Goal: Task Accomplishment & Management: Complete application form

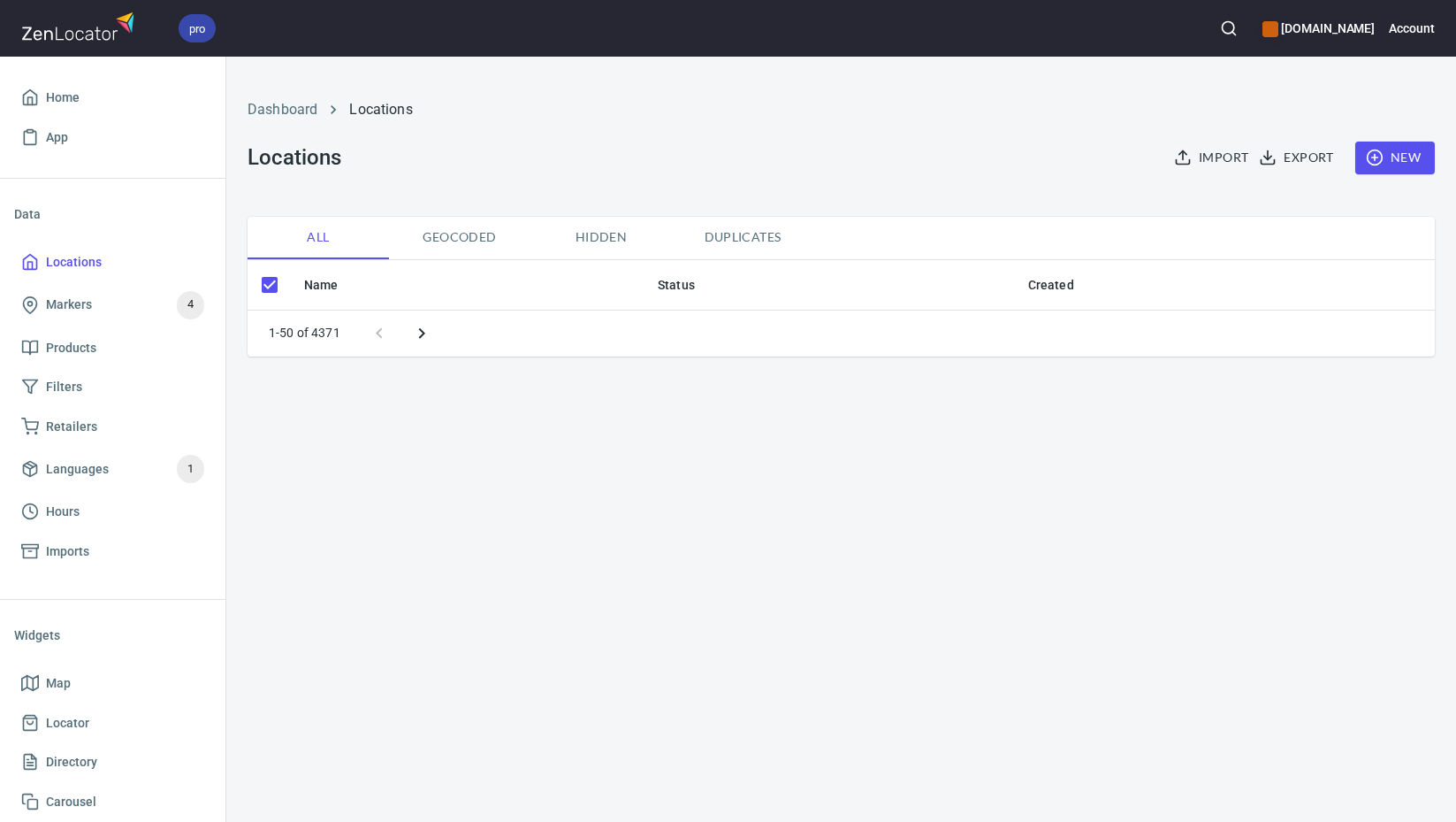
checkbox input "false"
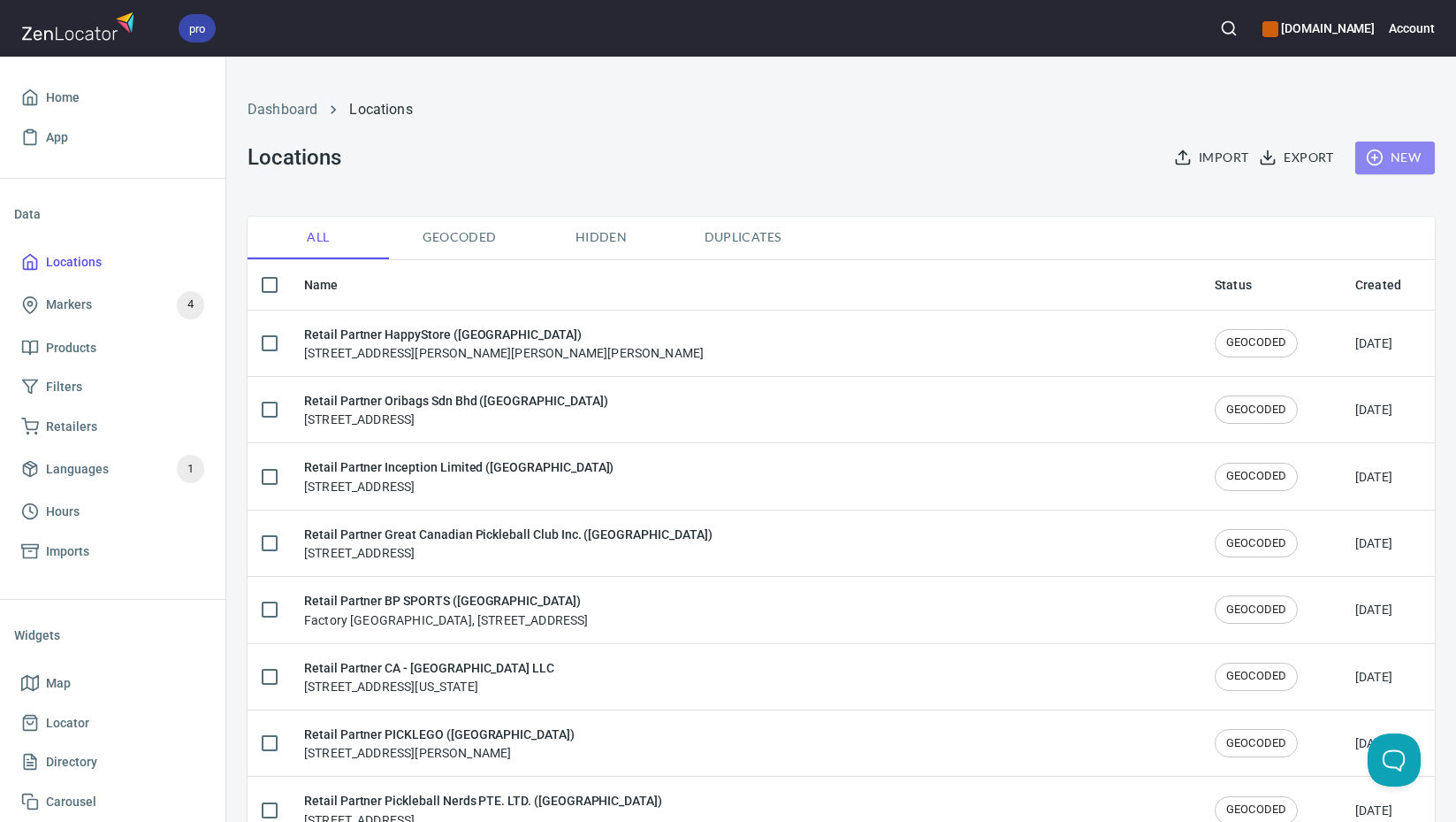
click at [1415, 158] on button "New" at bounding box center [1395, 158] width 80 height 32
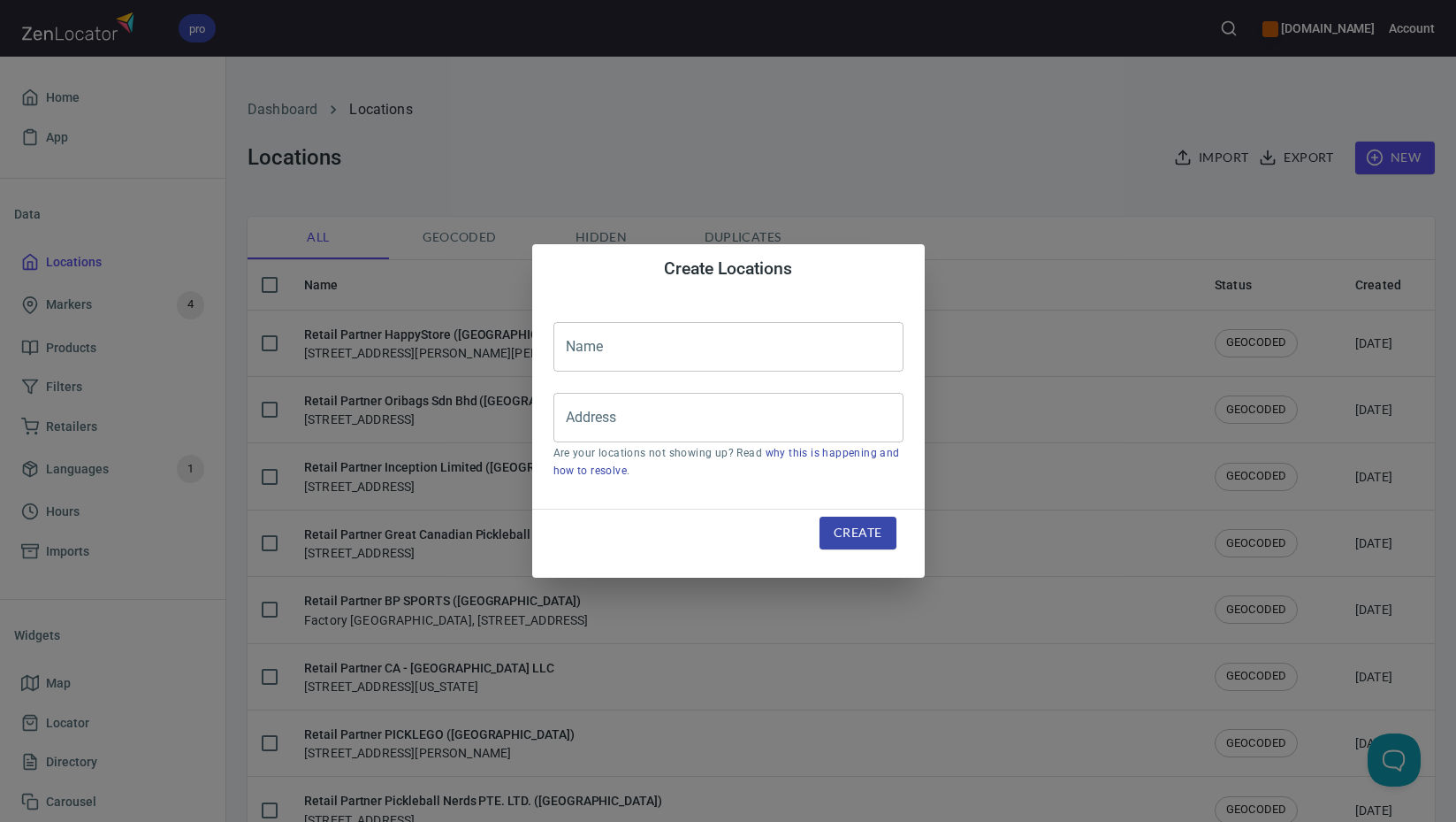
click at [747, 350] on input "text" at bounding box center [728, 347] width 350 height 49
paste input "Varsity Pickleball Club LLC"
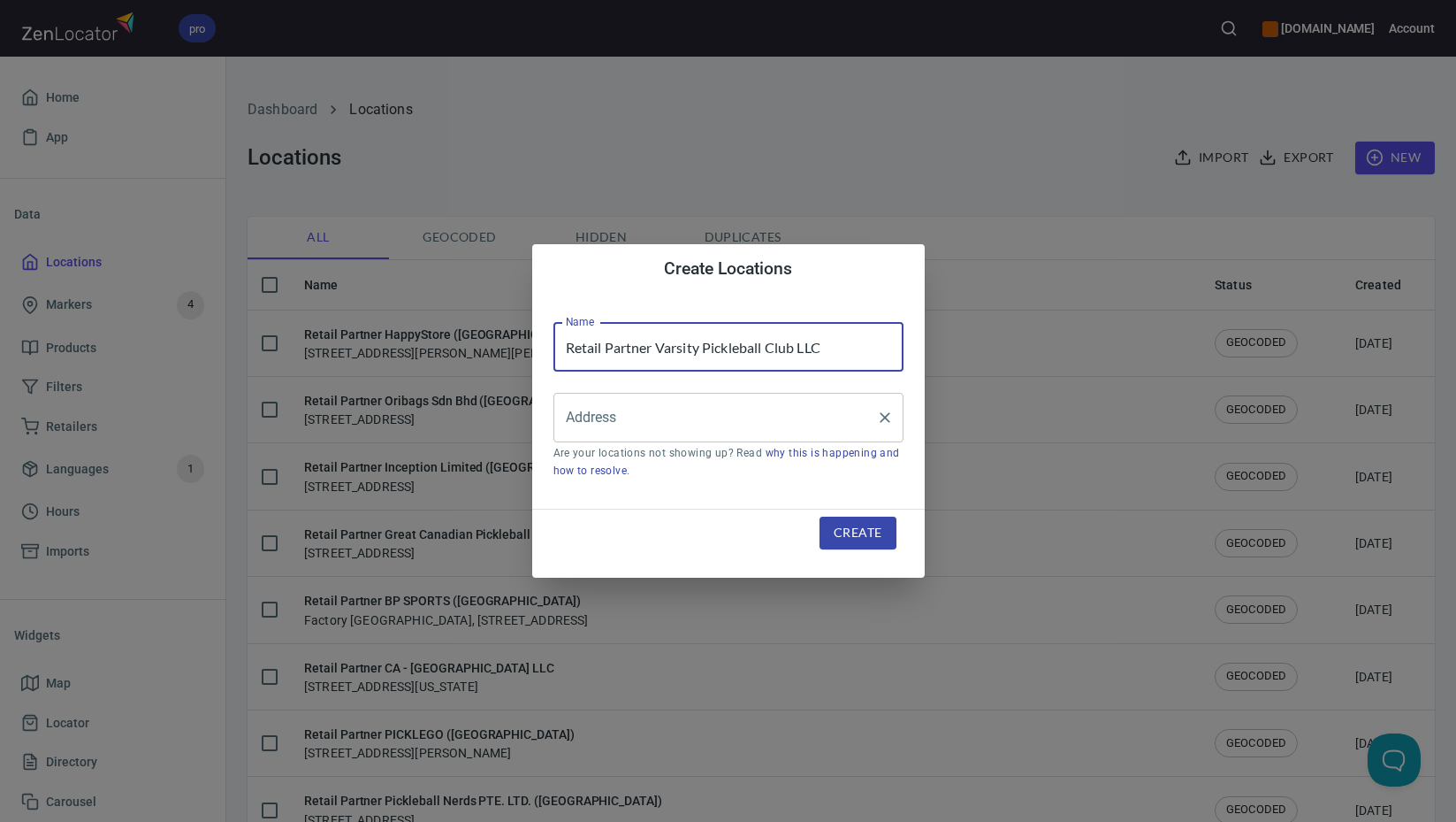
type input "Retail Partner Varsity Pickleball Club LLC"
click at [757, 423] on input "Address" at bounding box center [715, 417] width 308 height 33
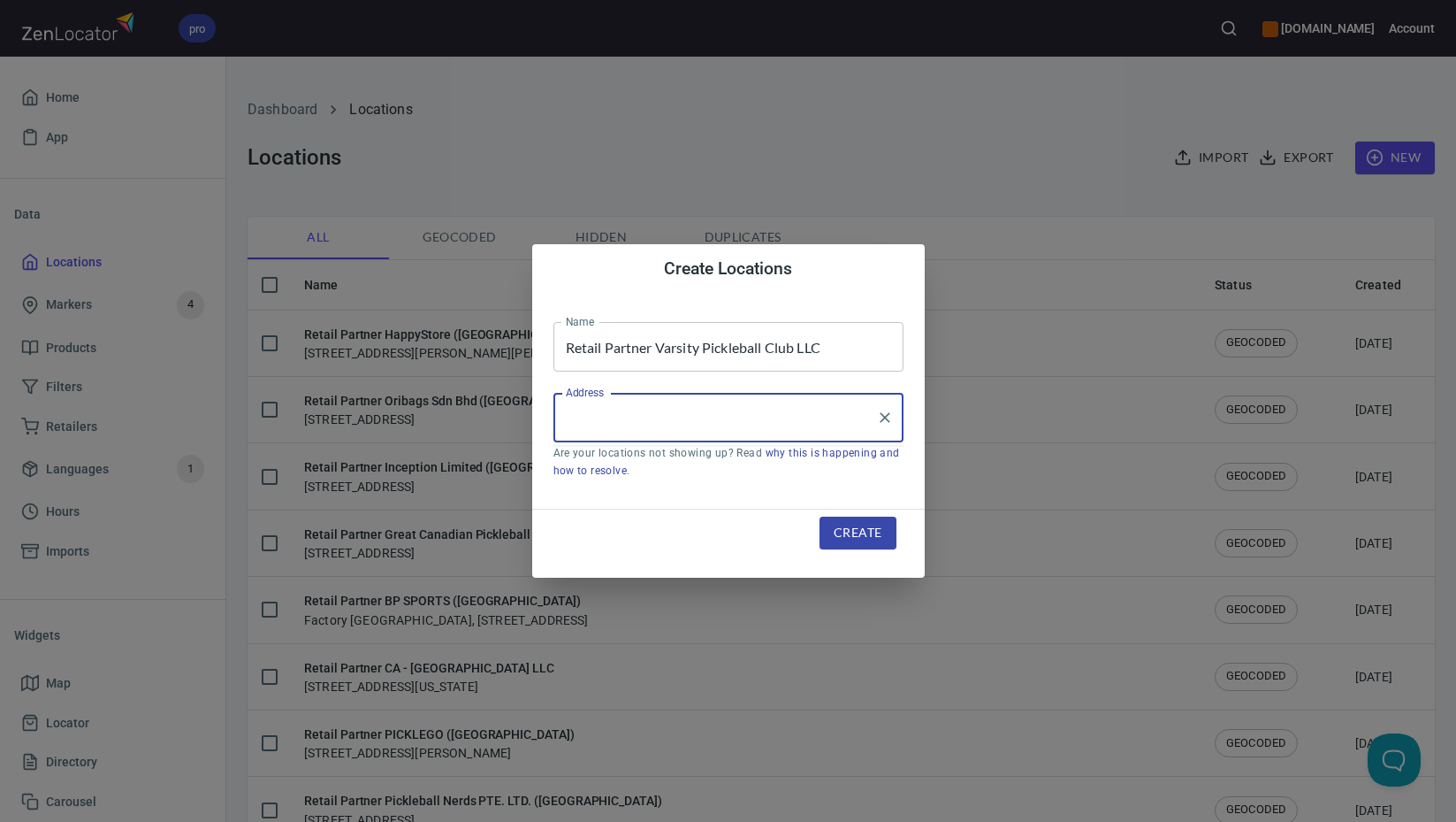
paste input "[STREET_ADDRESS]"
click at [713, 485] on li "[STREET_ADDRESS][US_STATE]" at bounding box center [728, 469] width 350 height 32
type input "[STREET_ADDRESS][US_STATE]"
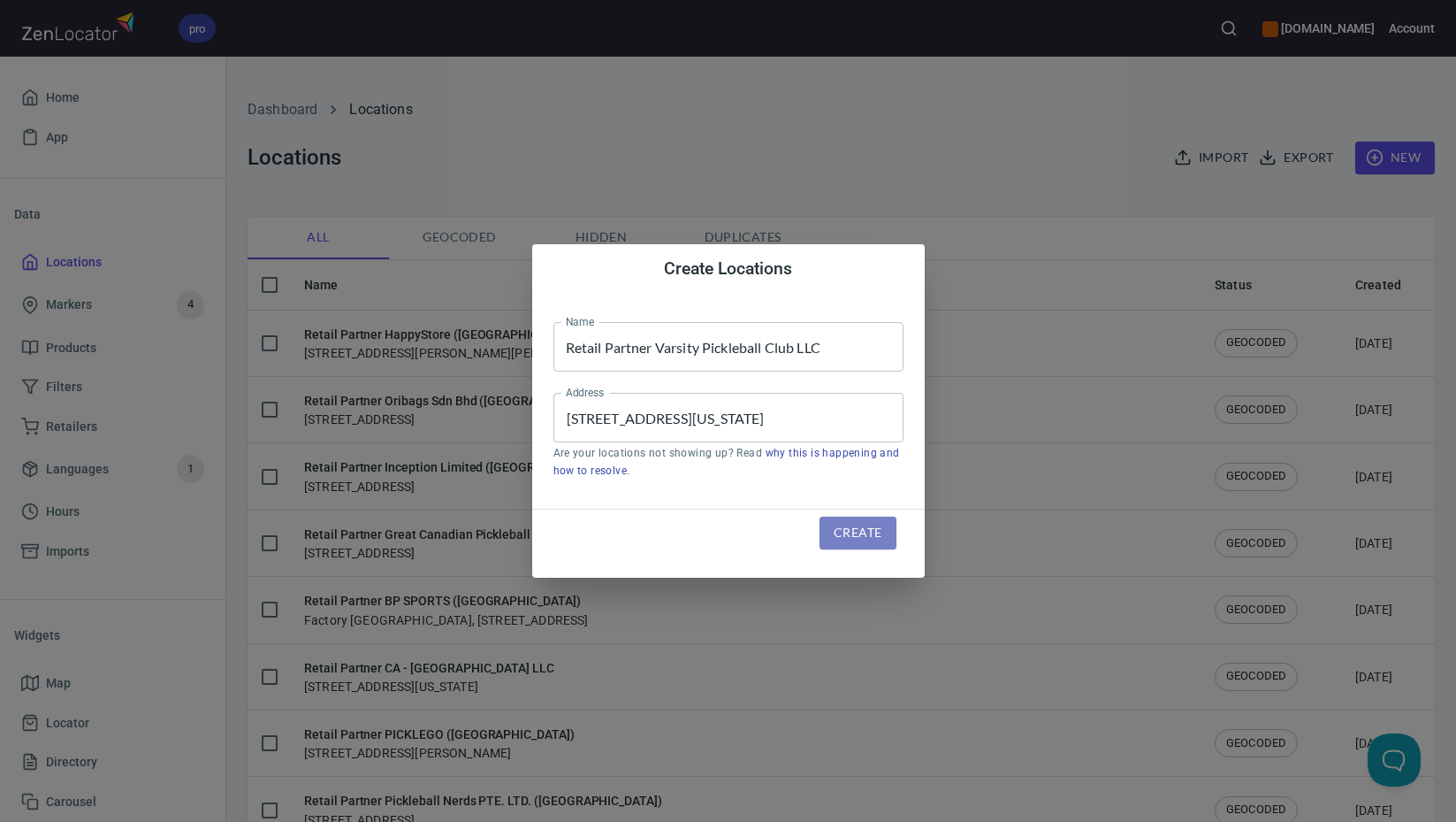
click at [873, 530] on span "Create" at bounding box center [858, 532] width 47 height 22
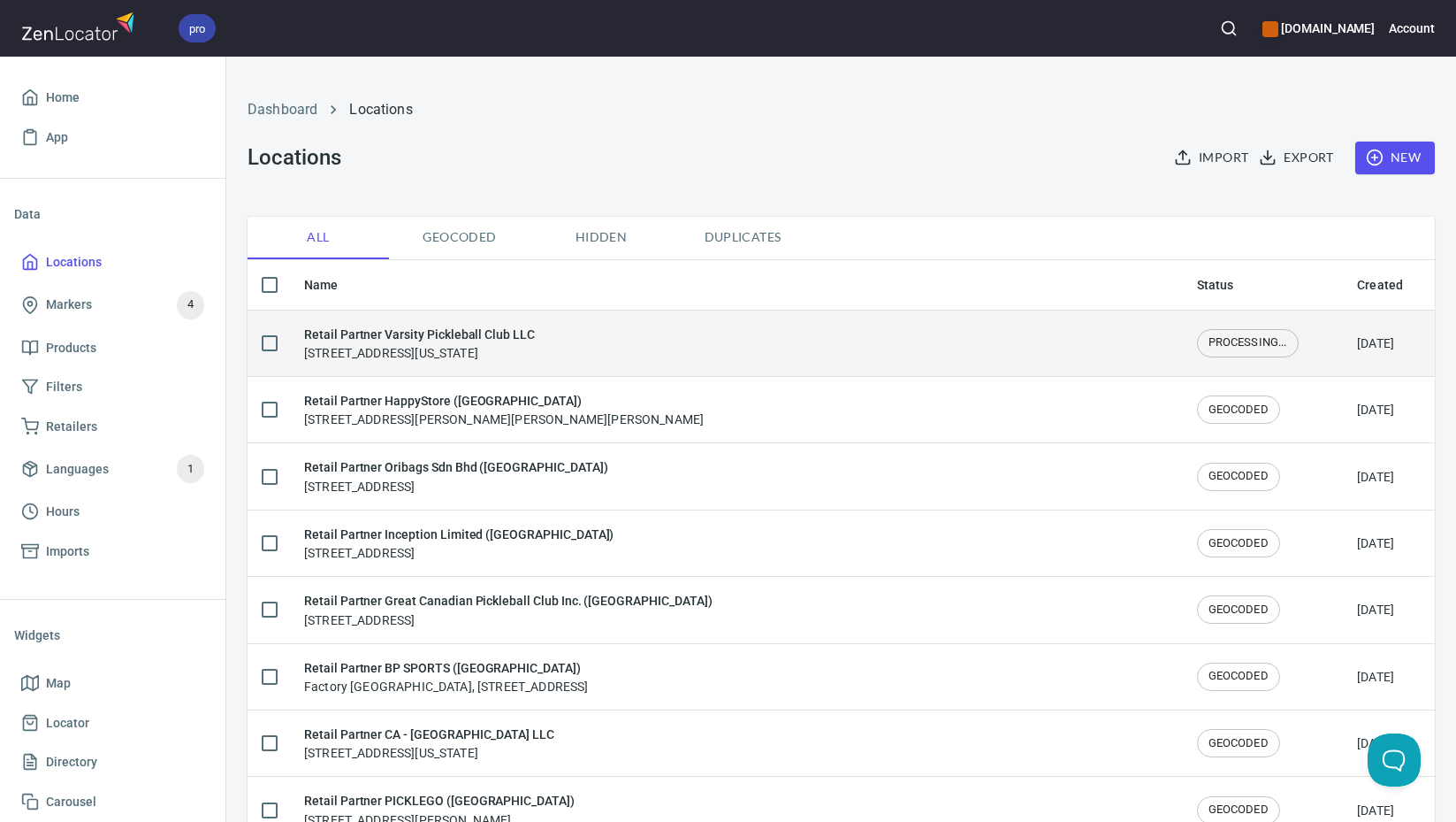
click at [647, 354] on div "Retail Partner Varsity Pickleball Club LLC [STREET_ADDRESS][US_STATE]" at bounding box center [736, 343] width 864 height 37
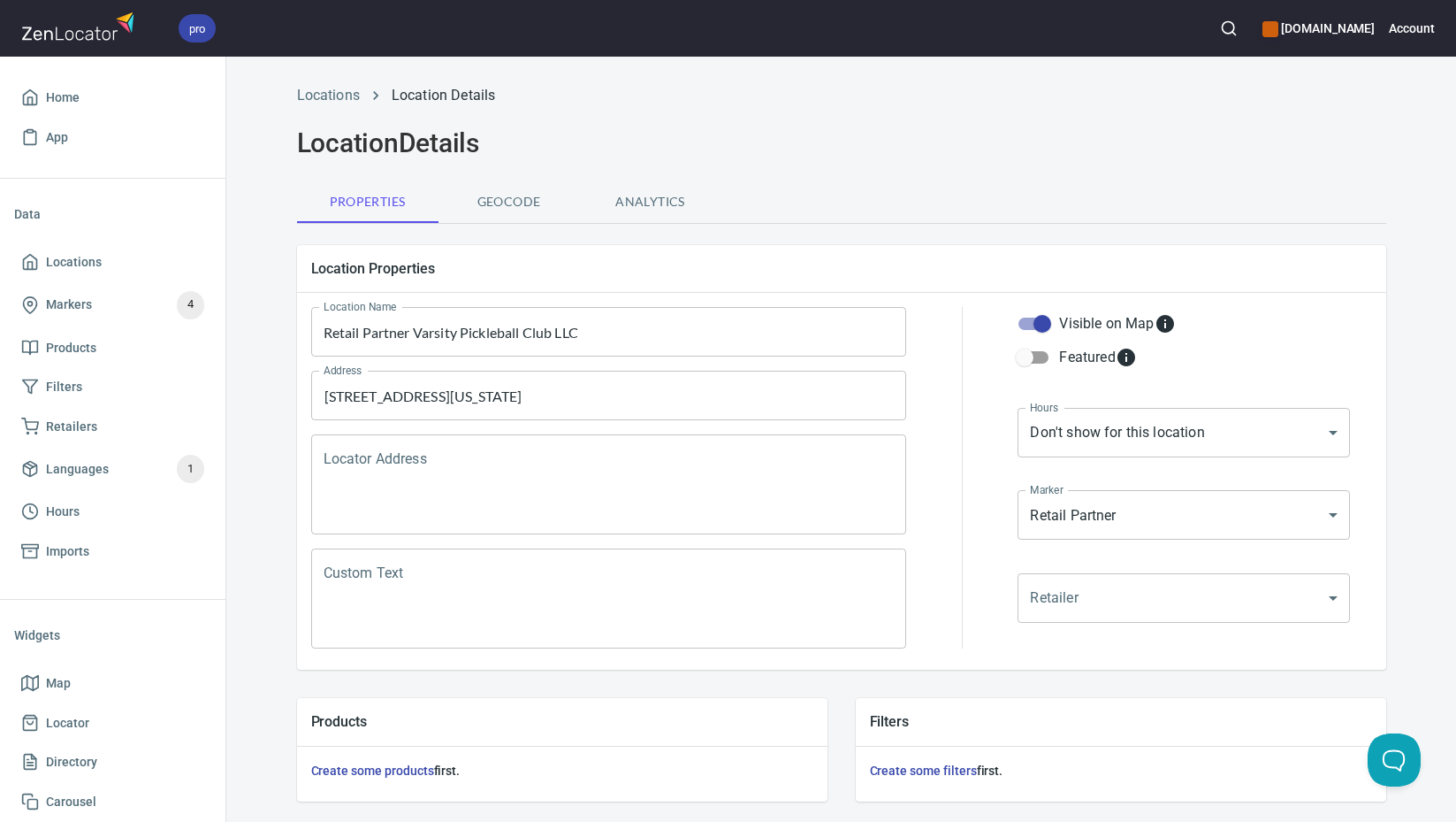
click at [544, 476] on textarea "Locator Address" at bounding box center [609, 485] width 571 height 67
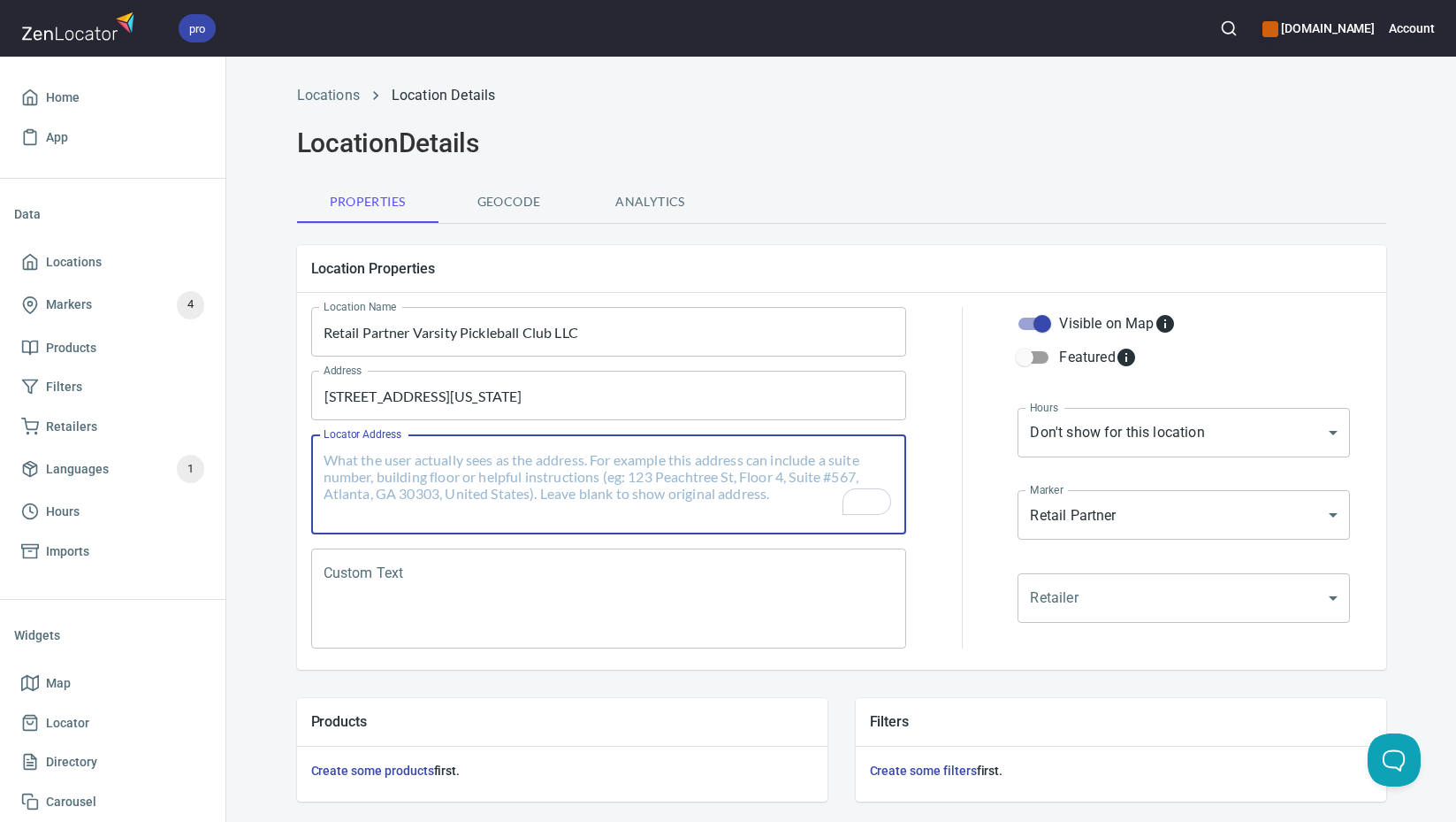
paste textarea "[STREET_ADDRESS]"
type textarea "[STREET_ADDRESS]"
click at [555, 465] on textarea "Locator Address" at bounding box center [609, 485] width 571 height 67
paste textarea "[STREET_ADDRESS]"
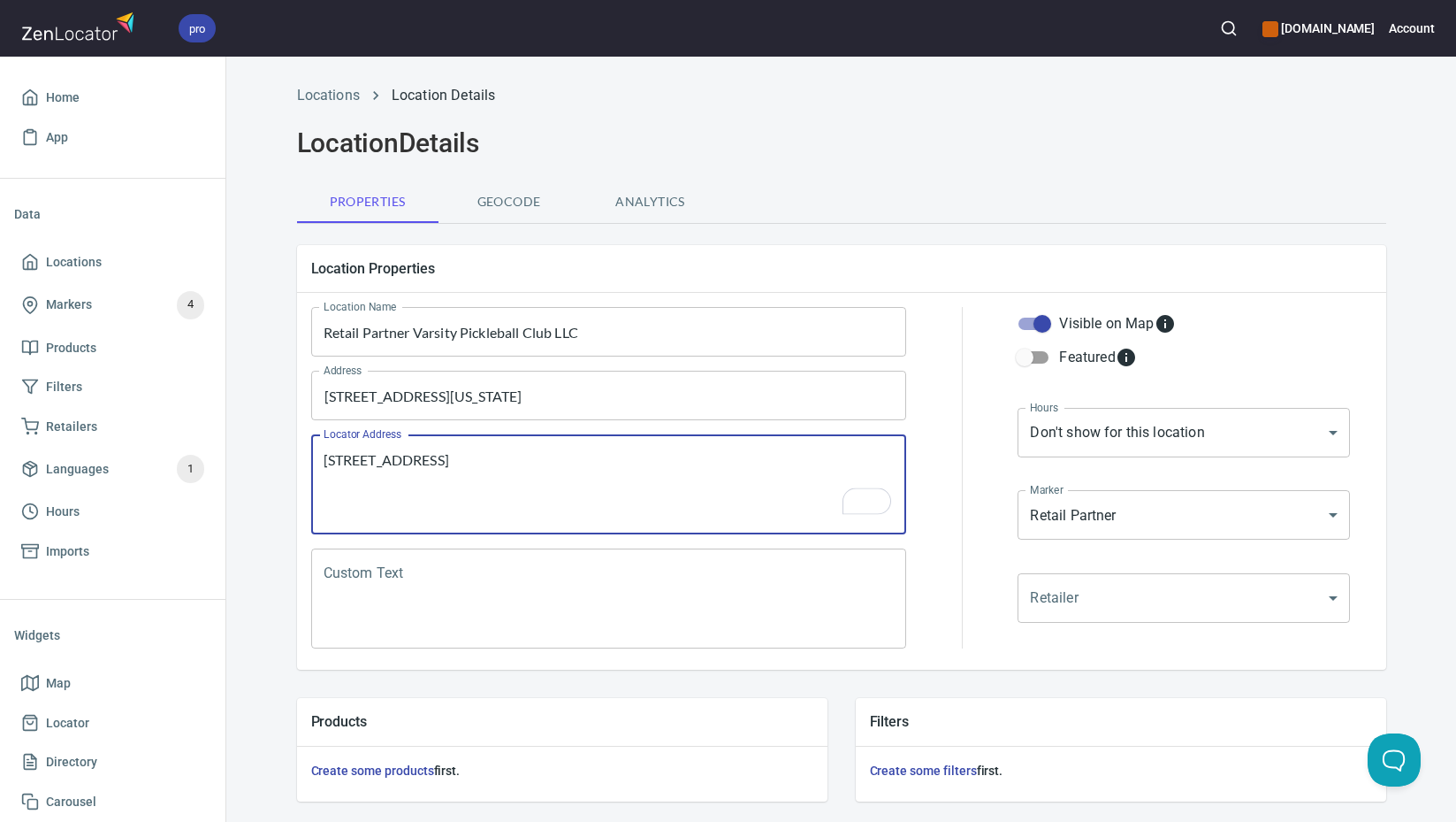
drag, startPoint x: 451, startPoint y: 458, endPoint x: 459, endPoint y: 481, distance: 24.4
click at [451, 458] on textarea "[STREET_ADDRESS]" at bounding box center [609, 485] width 571 height 67
click at [324, 475] on textarea "[STREET_ADDRESS]" at bounding box center [609, 485] width 571 height 67
click at [525, 466] on textarea "[STREET_ADDRESS]" at bounding box center [609, 485] width 571 height 67
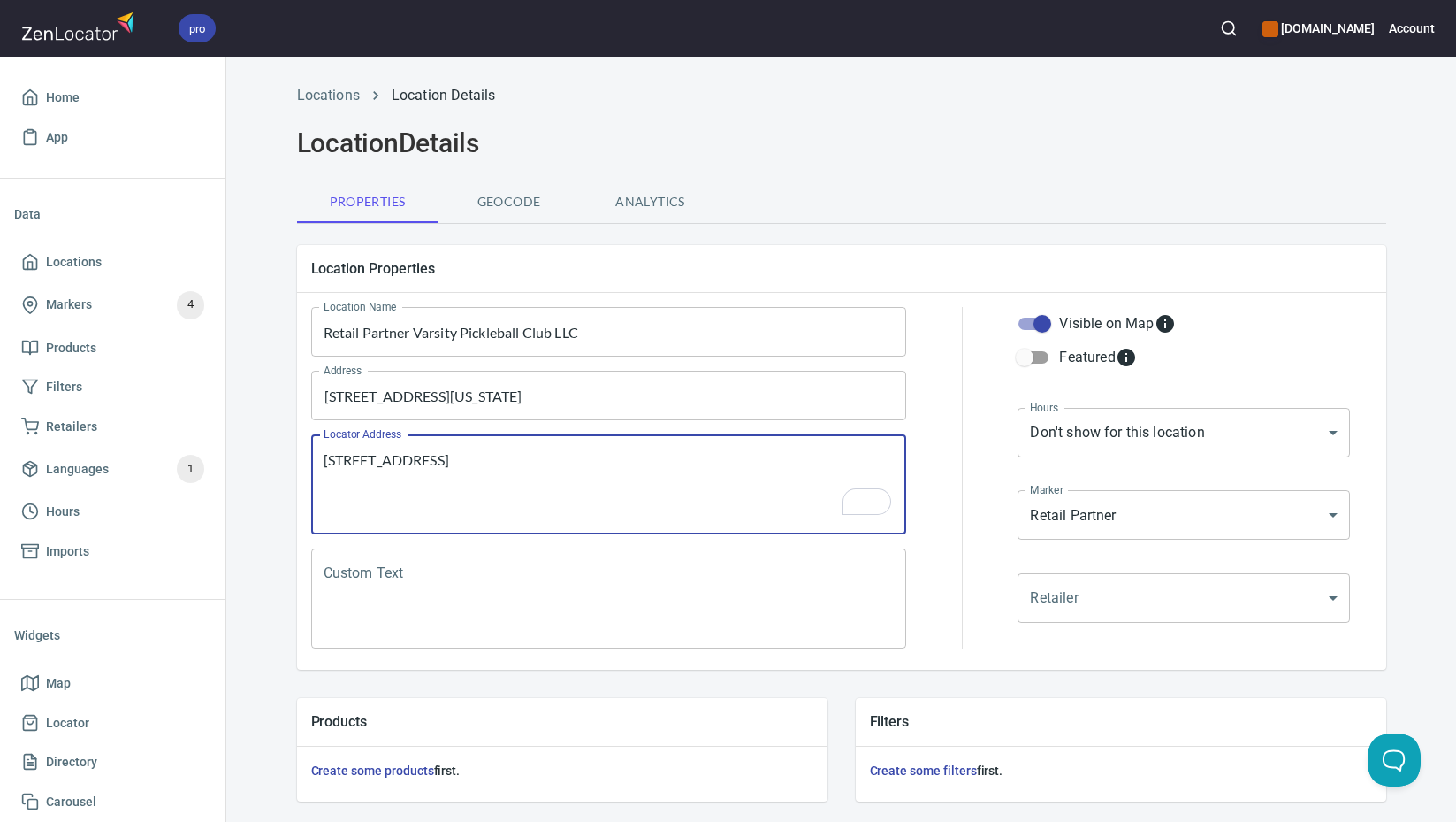
paste textarea "ichigan"
click at [683, 454] on textarea "[STREET_ADDRESS][US_STATE]" at bounding box center [609, 485] width 571 height 67
type textarea "[STREET_ADDRESS][US_STATE]"
click at [646, 577] on textarea "Custom Text" at bounding box center [609, 599] width 571 height 67
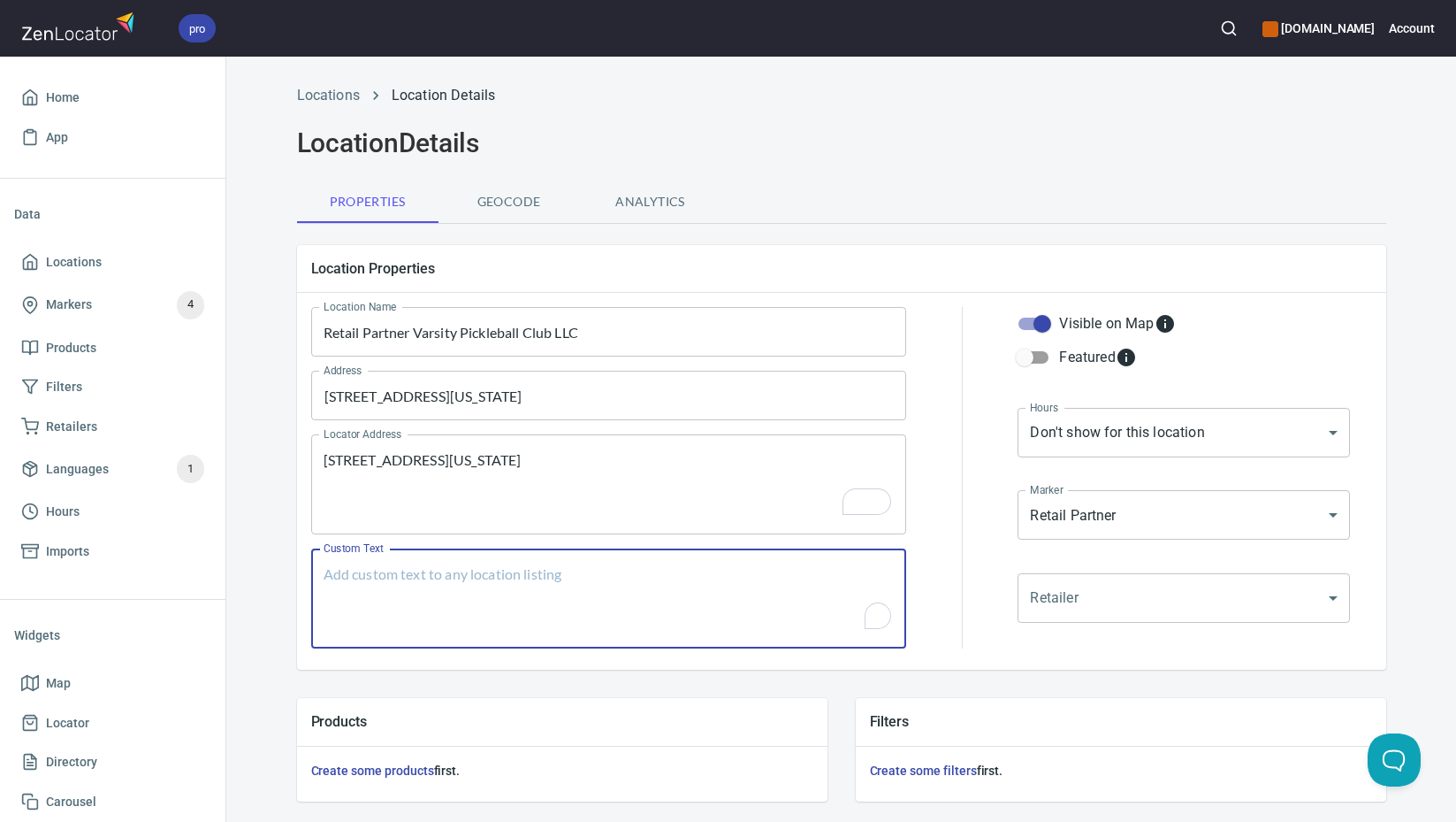
paste textarea "Brands Carried: SelkirkGearbox, Paddletek, CRBN Return Policy: Undecided"
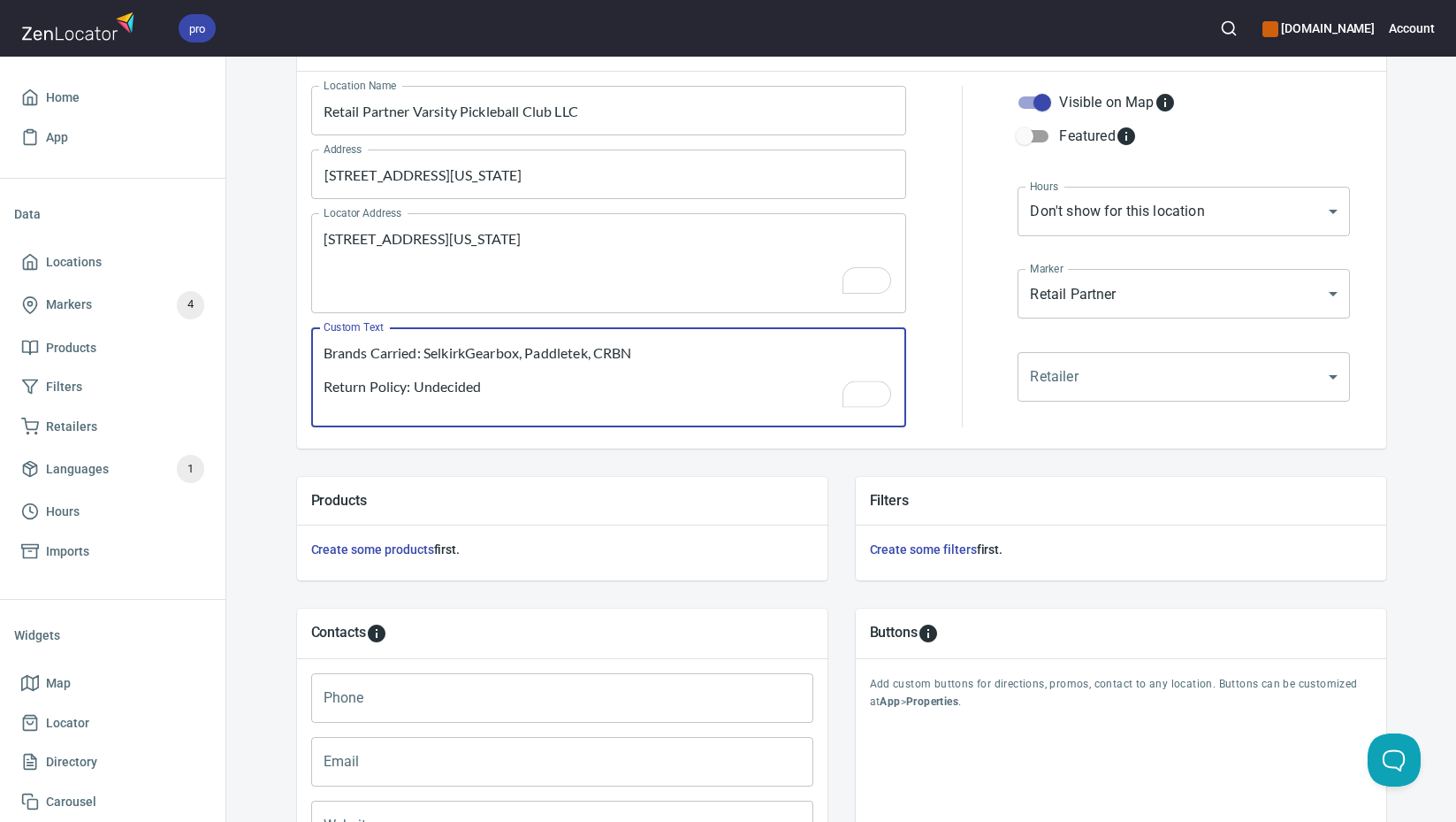
scroll to position [221, 0]
type textarea "Brands Carried: SelkirkGearbox, Paddletek, CRBN Return Policy: Undecided"
click at [520, 702] on input "Phone" at bounding box center [562, 698] width 502 height 49
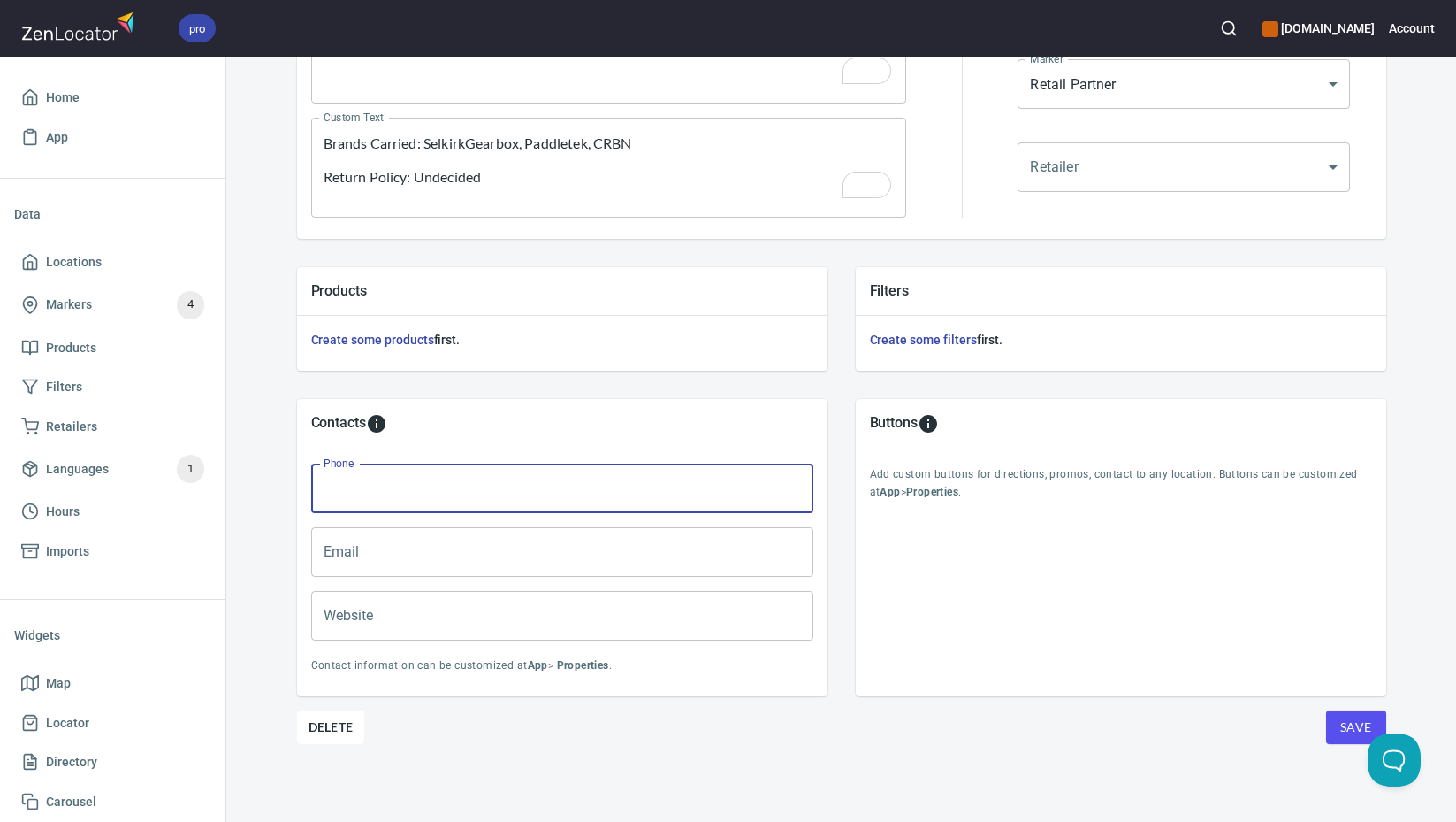
scroll to position [430, 0]
paste input "[PHONE_NUMBER]"
type input "[PHONE_NUMBER]"
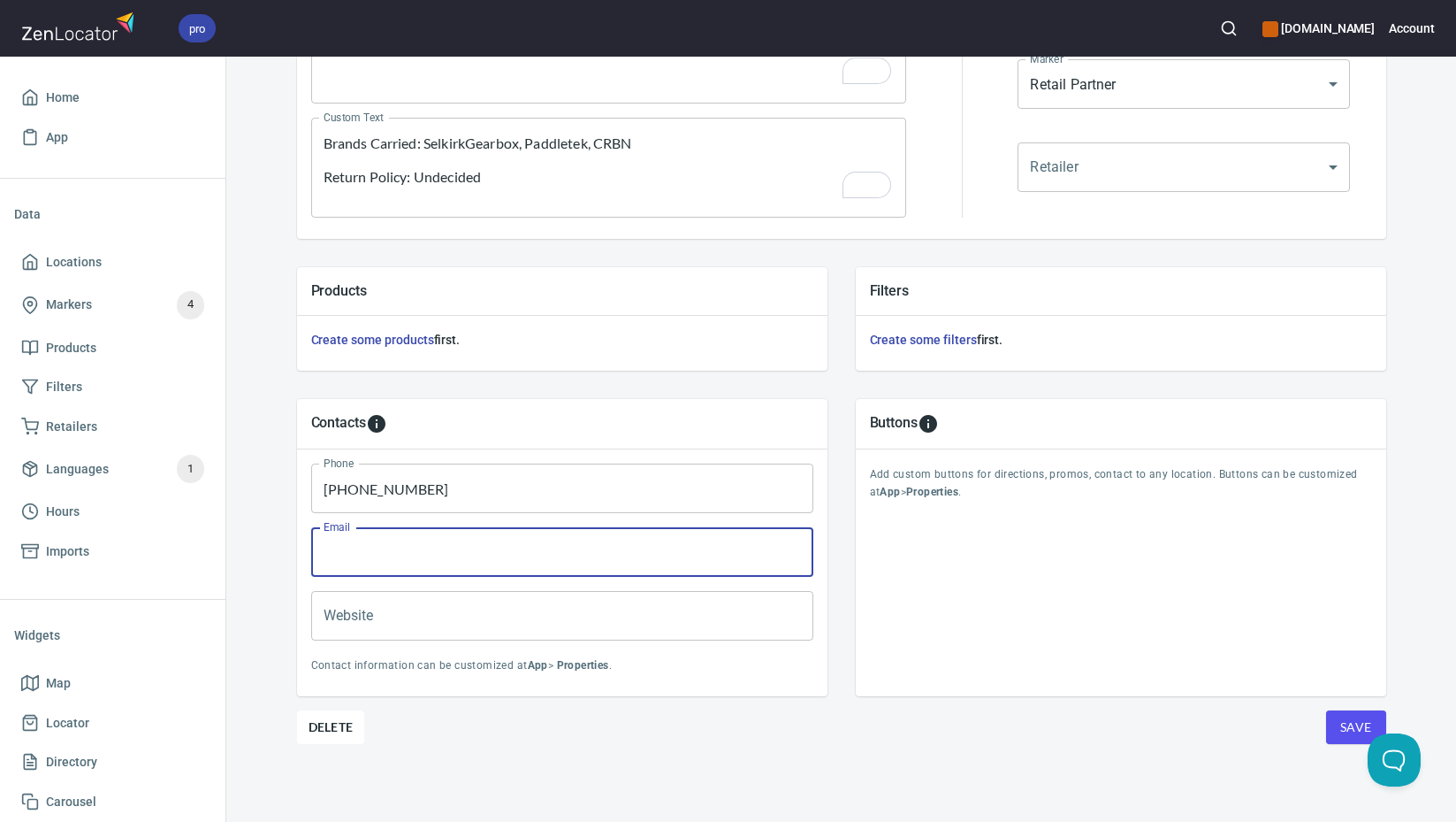
paste input "[EMAIL_ADDRESS][DOMAIN_NAME]"
type input "[EMAIL_ADDRESS][DOMAIN_NAME]"
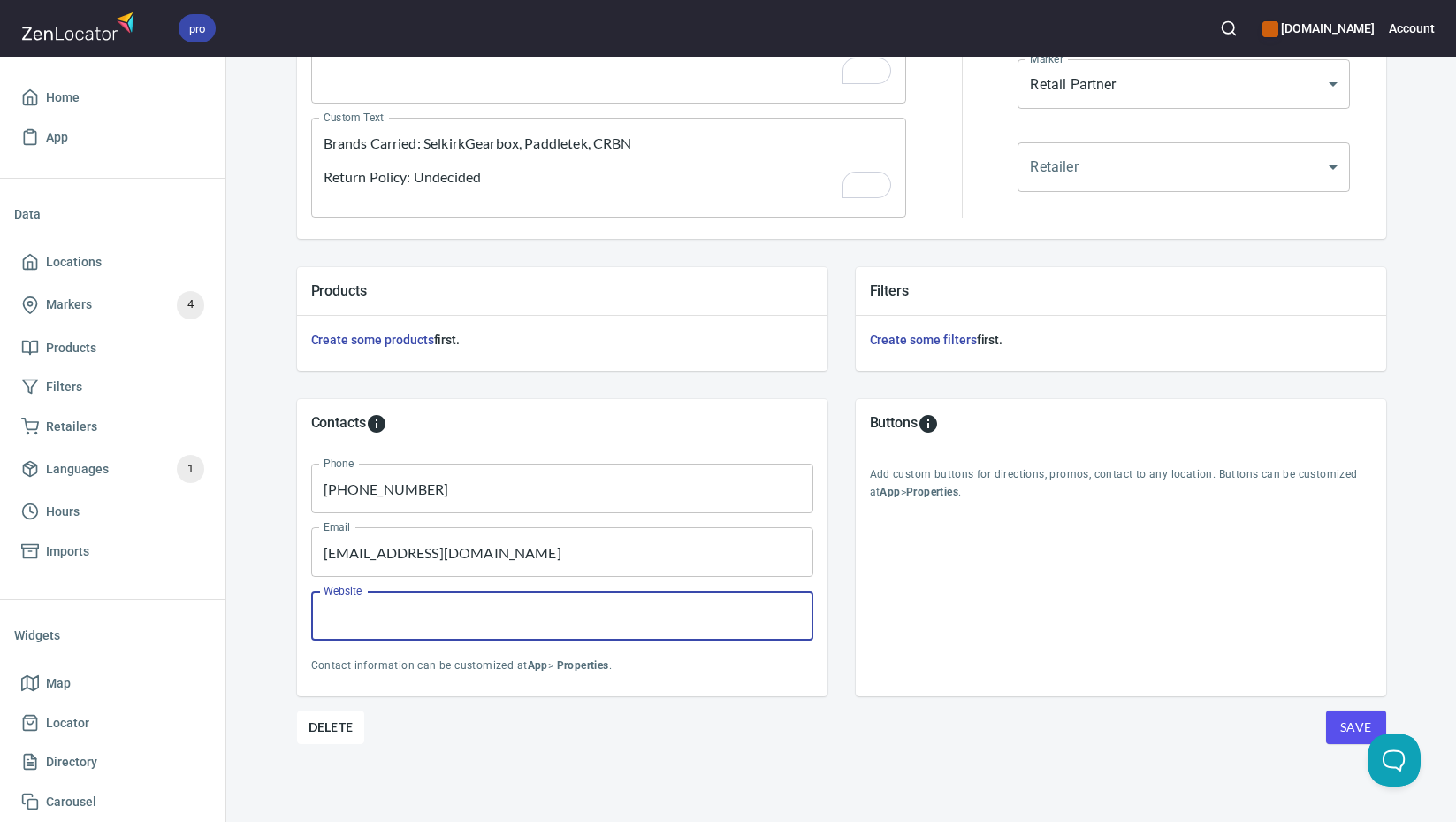
paste input "[DOMAIN_NAME]"
type input "[DOMAIN_NAME]"
click at [1346, 725] on span "Save" at bounding box center [1356, 727] width 32 height 22
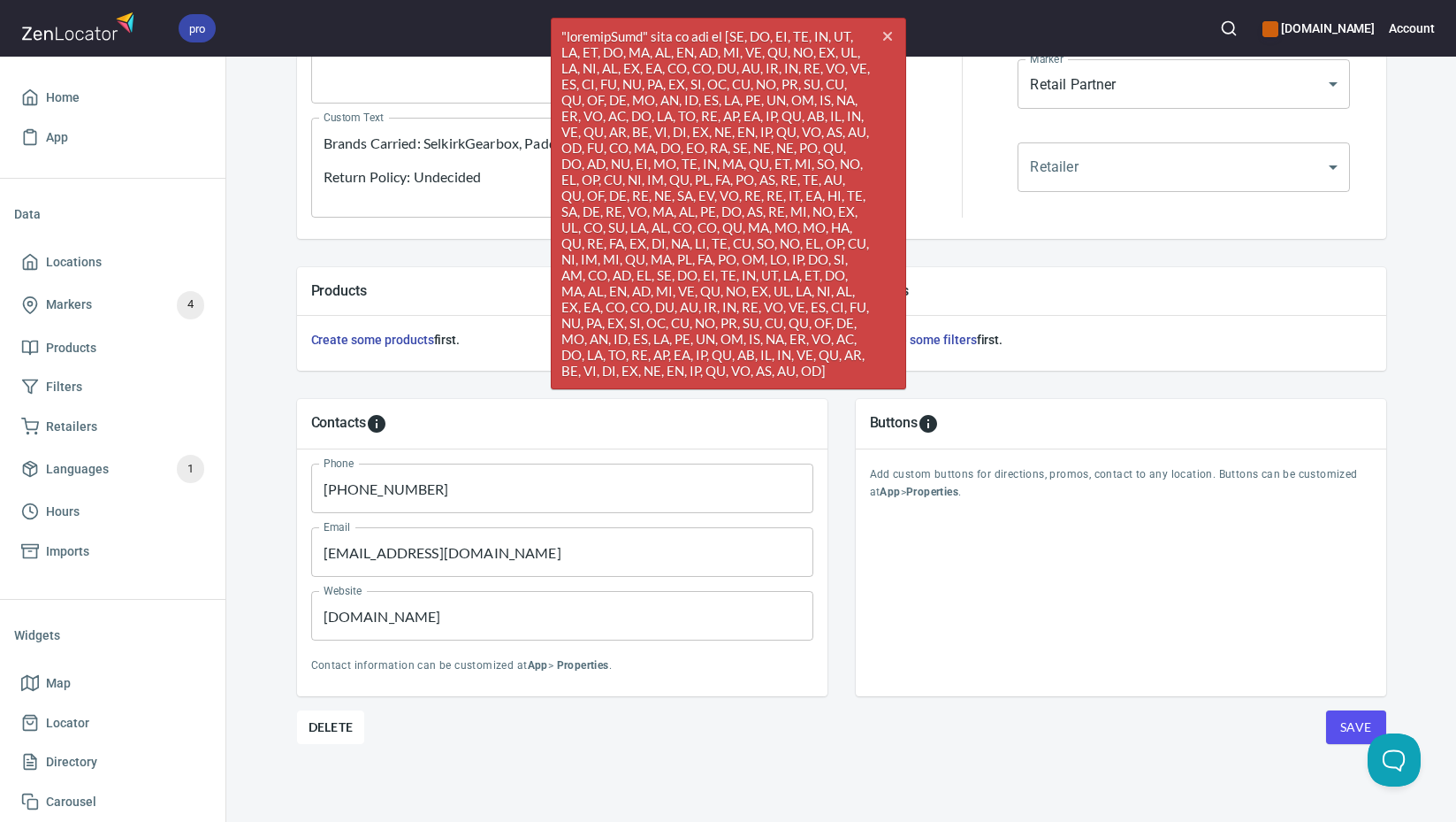
click at [411, 258] on div "Products Create some products first." at bounding box center [562, 318] width 558 height 132
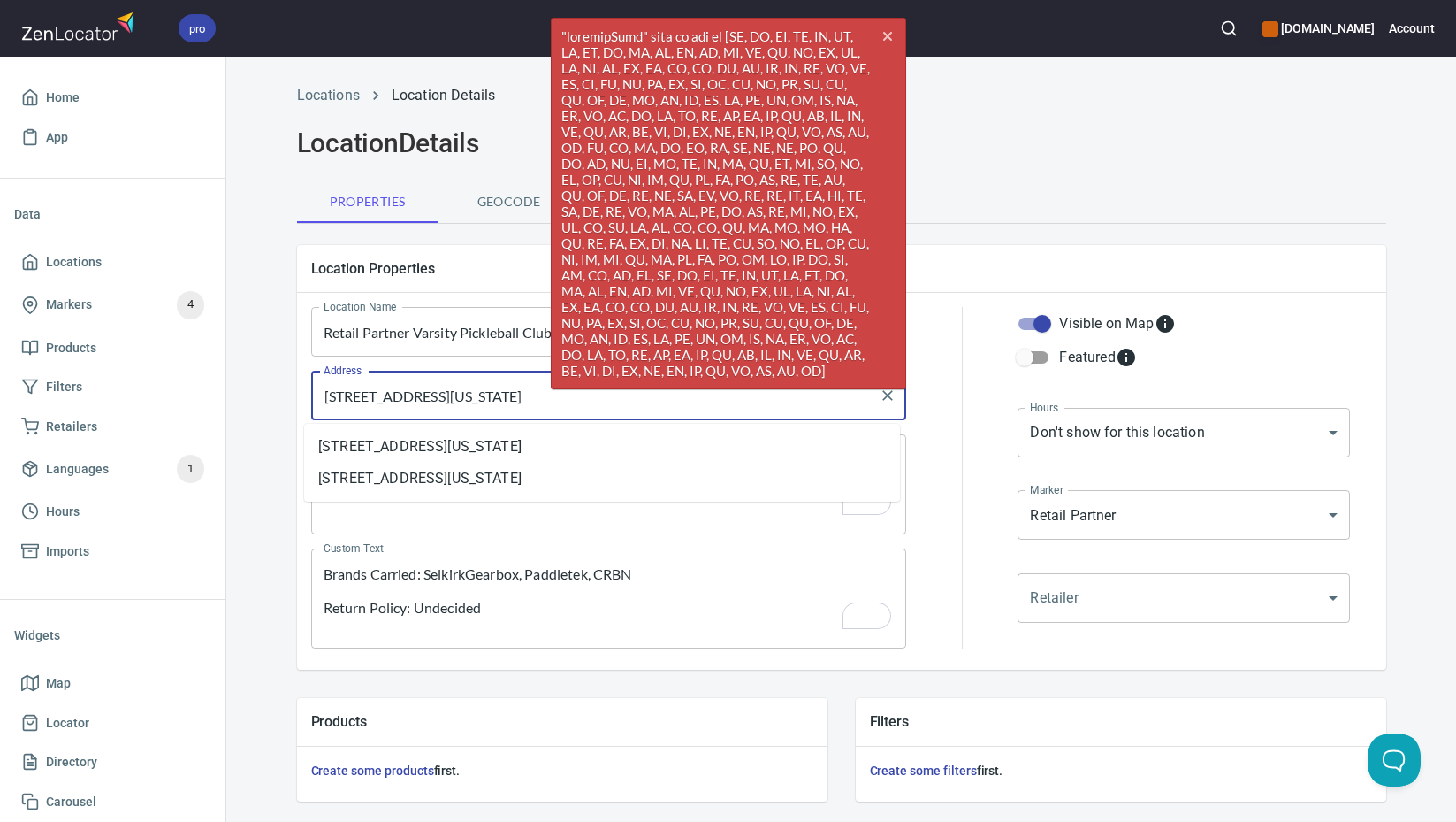
click at [464, 389] on input "[STREET_ADDRESS][US_STATE]" at bounding box center [596, 394] width 554 height 33
click at [463, 389] on input "[STREET_ADDRESS][US_STATE]" at bounding box center [596, 394] width 554 height 33
click at [512, 450] on li "[STREET_ADDRESS][US_STATE]" at bounding box center [601, 447] width 596 height 32
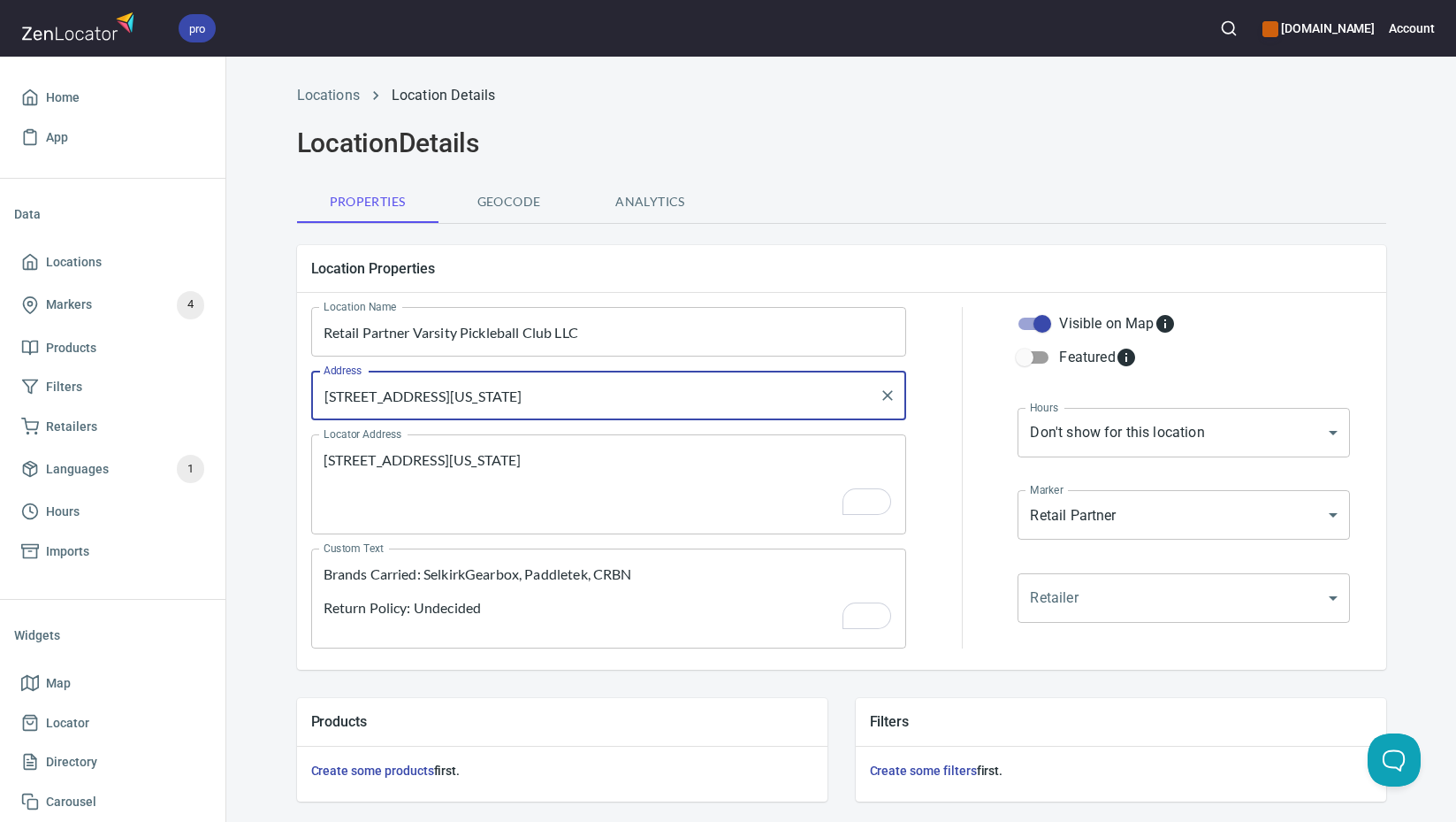
scroll to position [430, 0]
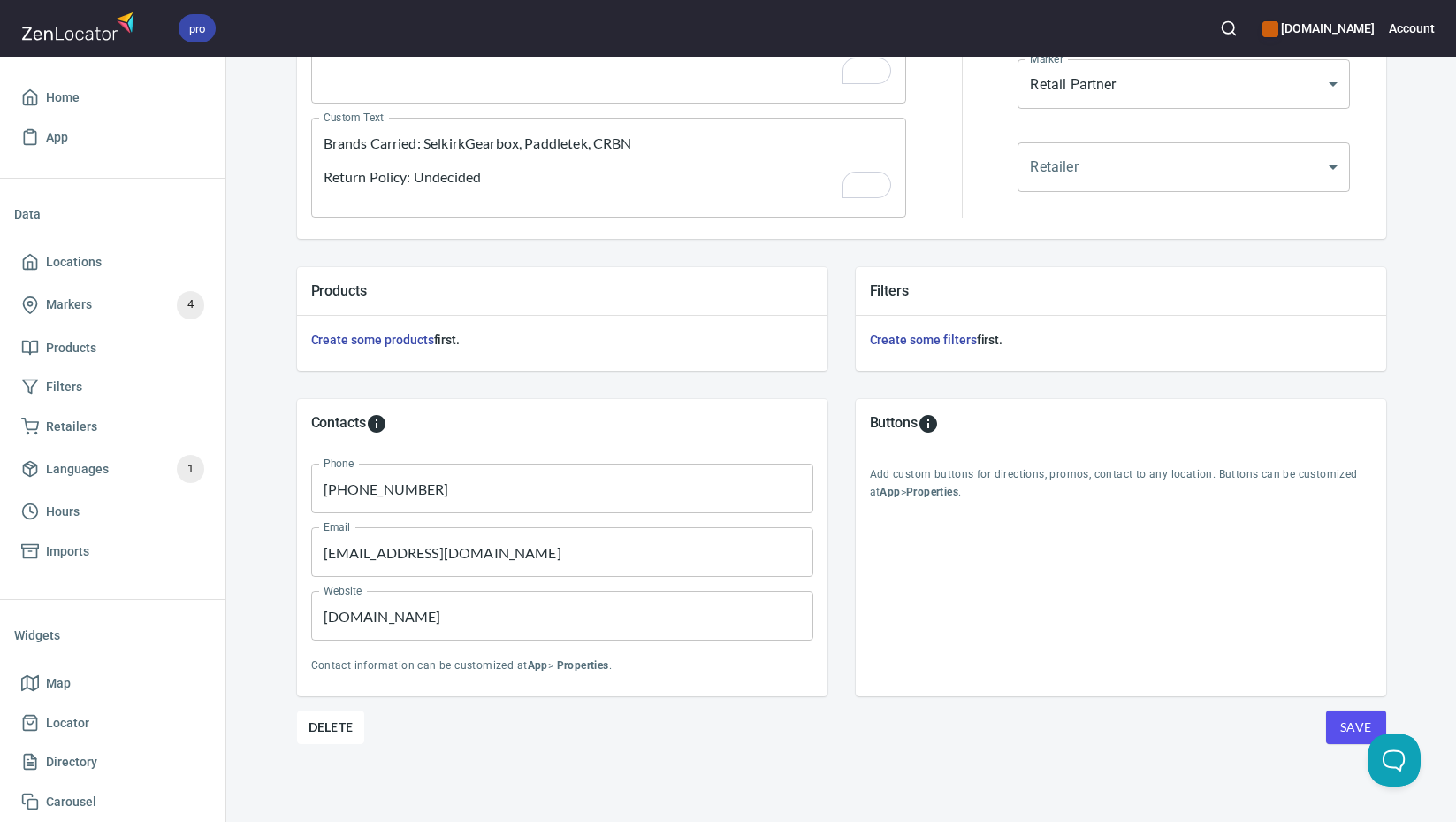
click at [1351, 729] on span "Save" at bounding box center [1356, 727] width 32 height 22
click at [104, 270] on span "Locations" at bounding box center [112, 261] width 183 height 22
